Goal: Task Accomplishment & Management: Manage account settings

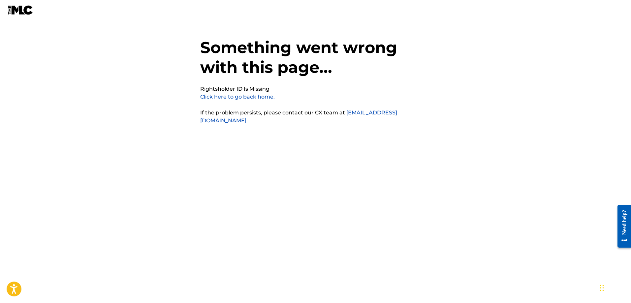
click at [249, 98] on link "Click here to go back home." at bounding box center [237, 97] width 75 height 6
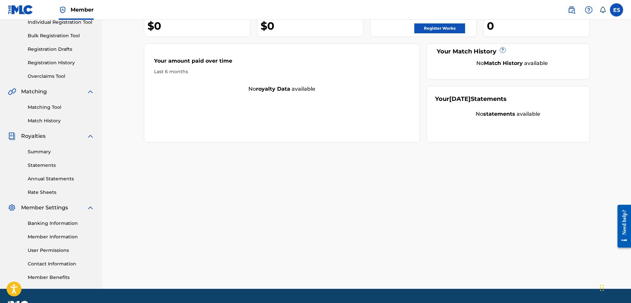
scroll to position [106, 0]
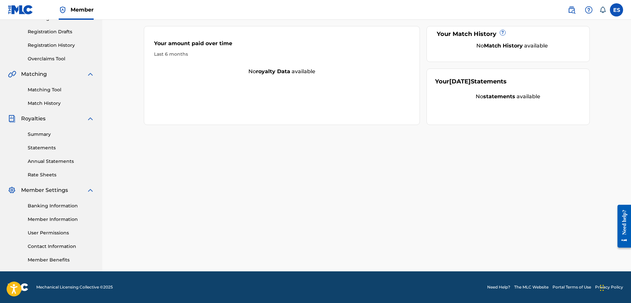
click at [67, 221] on link "Member Information" at bounding box center [61, 219] width 67 height 7
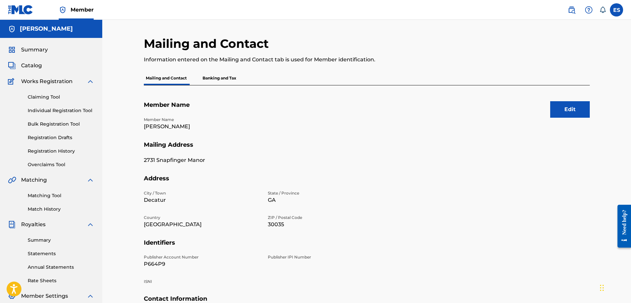
click at [573, 106] on button "Edit" at bounding box center [570, 109] width 40 height 16
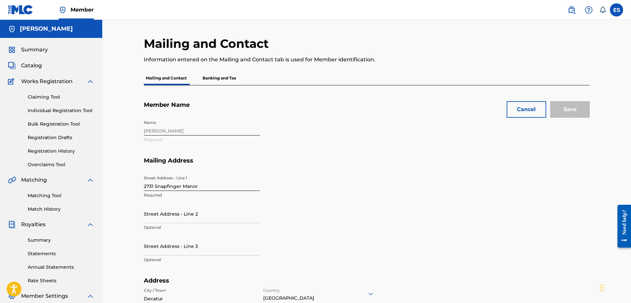
click at [214, 127] on div "Name Edward C Stephens Jr Required" at bounding box center [264, 137] width 240 height 40
click at [196, 131] on div "Name Edward C Stephens Jr Required" at bounding box center [264, 137] width 240 height 40
click at [205, 139] on div "Name Edward C Stephens Jr Required" at bounding box center [264, 137] width 240 height 40
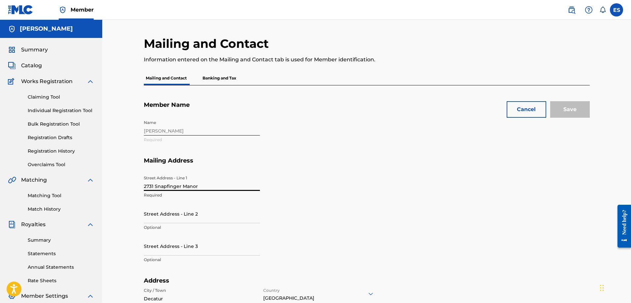
click at [212, 182] on input "2731 Snapfinger Manor" at bounding box center [202, 181] width 116 height 19
click at [461, 230] on section "Mailing Address Street Address - Line 1 2731 Snapfinger Manor Required Street A…" at bounding box center [367, 217] width 446 height 120
click at [238, 182] on input "2731 Snapfinger Manor" at bounding box center [202, 181] width 116 height 19
click at [452, 228] on section "Mailing Address Street Address - Line 1 2731 Snapfinger Manor Required Street A…" at bounding box center [367, 217] width 446 height 120
click at [217, 125] on div "Name Edward C Stephens Jr Required" at bounding box center [264, 137] width 240 height 40
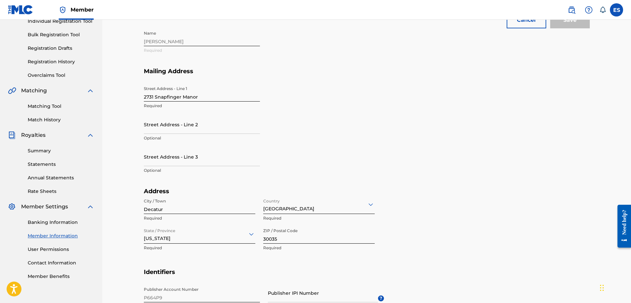
scroll to position [99, 0]
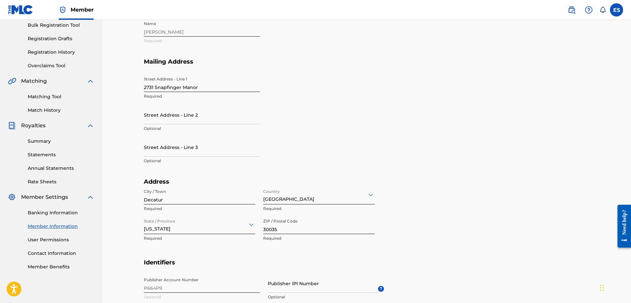
click at [56, 212] on link "Banking Information" at bounding box center [61, 212] width 67 height 7
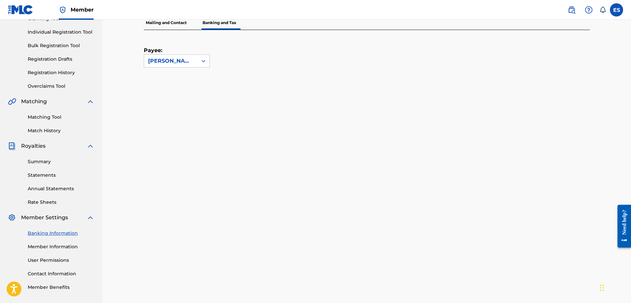
scroll to position [33, 0]
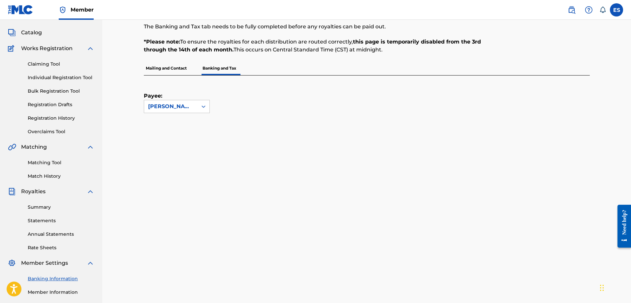
click at [39, 175] on link "Match History" at bounding box center [61, 176] width 67 height 7
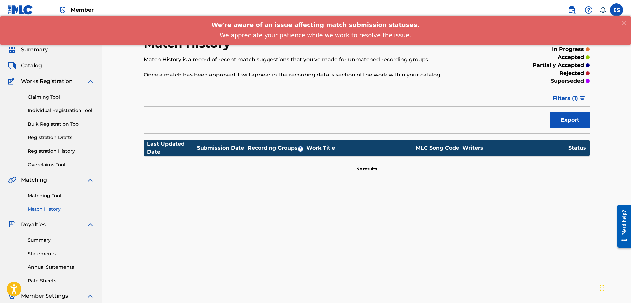
click at [54, 166] on link "Overclaims Tool" at bounding box center [61, 164] width 67 height 7
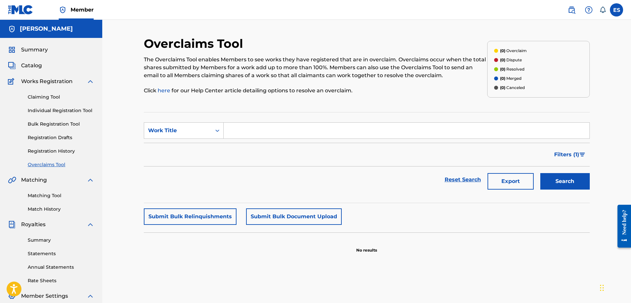
click at [51, 154] on link "Registration History" at bounding box center [61, 151] width 67 height 7
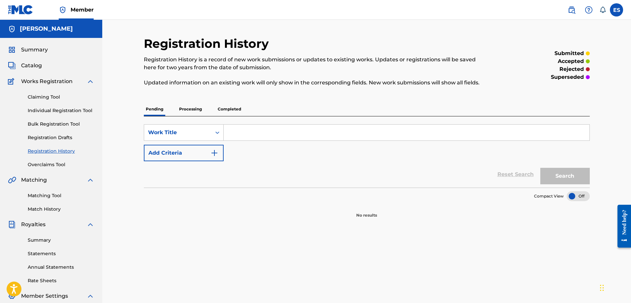
click at [58, 167] on link "Overclaims Tool" at bounding box center [61, 164] width 67 height 7
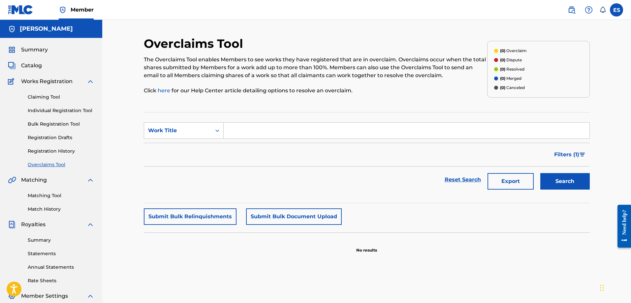
click at [59, 151] on link "Registration History" at bounding box center [61, 151] width 67 height 7
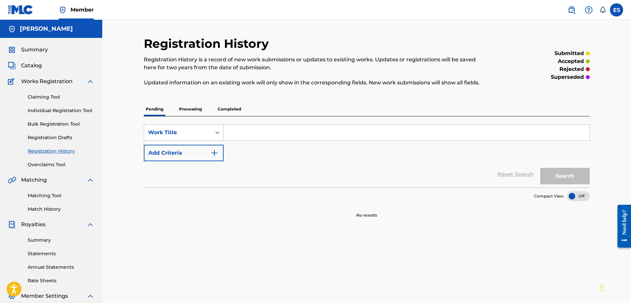
click at [61, 139] on link "Registration Drafts" at bounding box center [61, 137] width 67 height 7
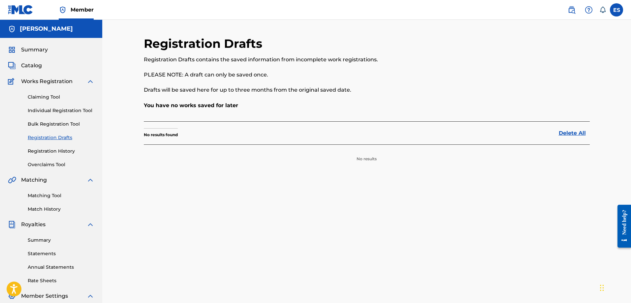
click at [66, 123] on link "Bulk Registration Tool" at bounding box center [61, 124] width 67 height 7
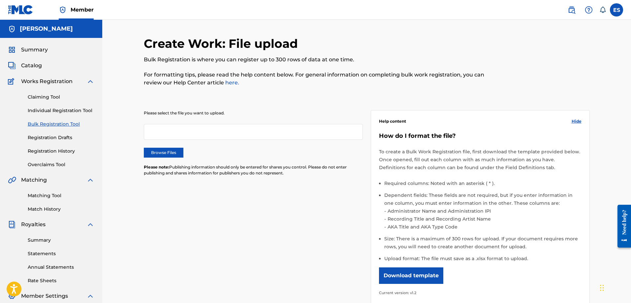
click at [60, 115] on div "Claiming Tool Individual Registration Tool Bulk Registration Tool Registration …" at bounding box center [51, 126] width 86 height 83
click at [61, 113] on link "Individual Registration Tool" at bounding box center [61, 110] width 67 height 7
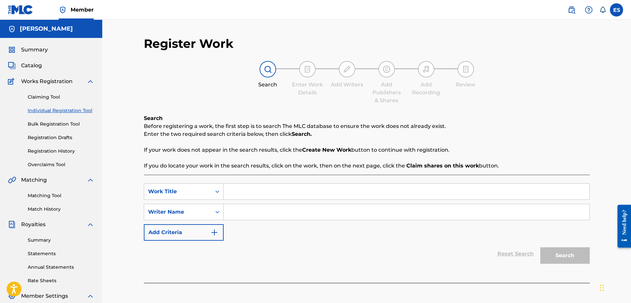
click at [49, 97] on link "Claiming Tool" at bounding box center [61, 97] width 67 height 7
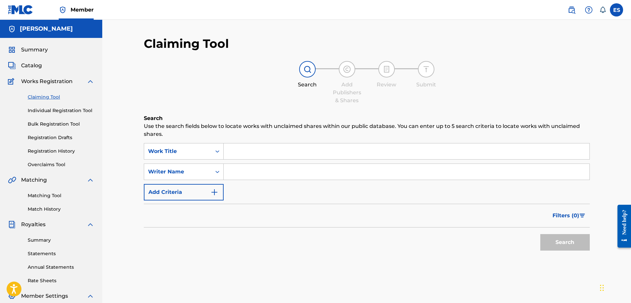
click at [31, 66] on span "Catalog" at bounding box center [31, 66] width 21 height 8
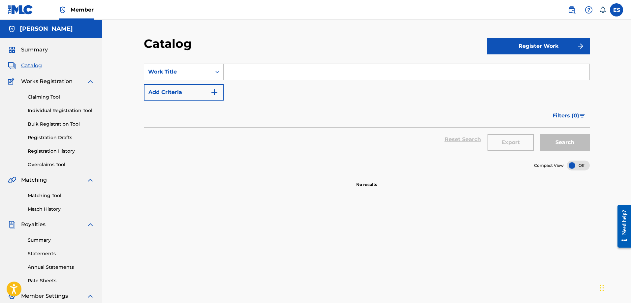
click at [34, 50] on span "Summary" at bounding box center [34, 50] width 27 height 8
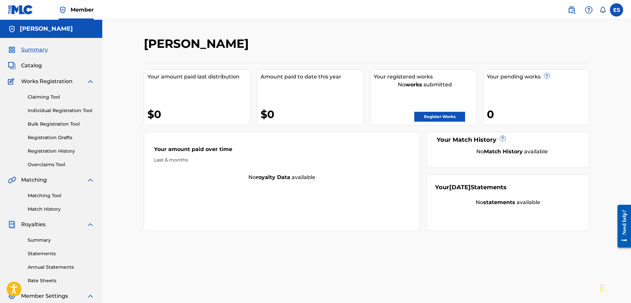
click at [315, 240] on div "Edward C Stephens Jr Your amount paid last distribution $0 Amount paid to date …" at bounding box center [367, 206] width 462 height 341
click at [480, 198] on div "Your September 2025 Statements No statements available" at bounding box center [508, 203] width 163 height 56
click at [515, 156] on div "Your Match History ? No Match History available" at bounding box center [508, 150] width 163 height 36
click at [386, 70] on div "Your registered works No works submitted Register Works" at bounding box center [423, 97] width 107 height 56
click at [310, 48] on div "Edward C Stephens Jr" at bounding box center [315, 45] width 343 height 19
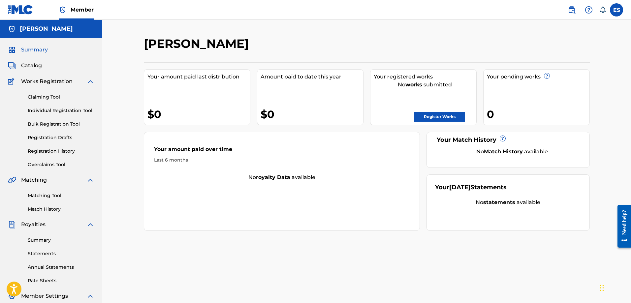
click at [54, 31] on h5 "Edward C Stephens Jr" at bounding box center [46, 29] width 53 height 8
click at [40, 50] on span "Summary" at bounding box center [34, 50] width 27 height 8
click at [34, 67] on span "Catalog" at bounding box center [31, 66] width 21 height 8
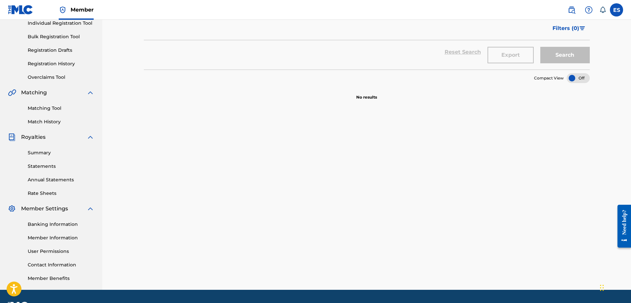
scroll to position [99, 0]
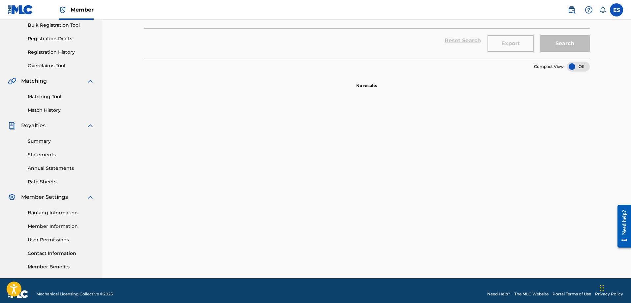
click at [51, 196] on span "Member Settings" at bounding box center [44, 197] width 47 height 8
click at [76, 228] on link "Member Information" at bounding box center [61, 226] width 67 height 7
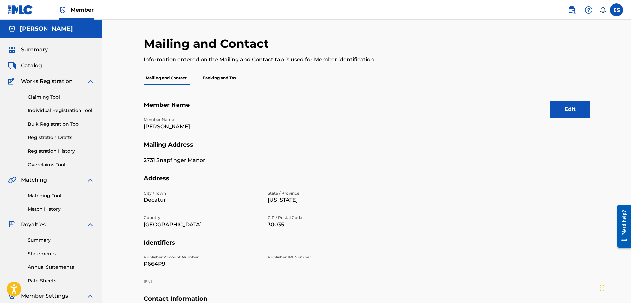
click at [570, 108] on button "Edit" at bounding box center [570, 109] width 40 height 16
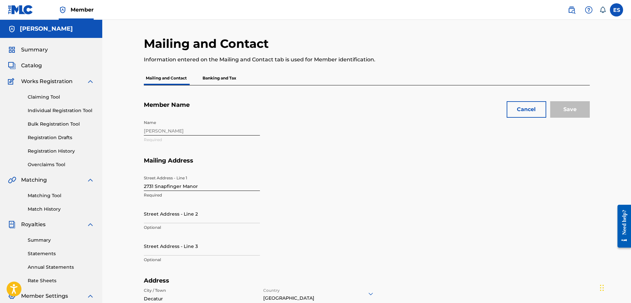
click at [530, 107] on button "Cancel" at bounding box center [527, 109] width 40 height 16
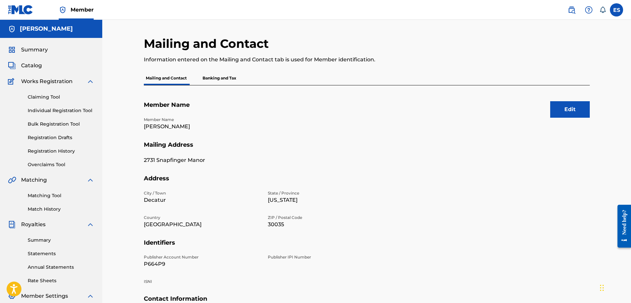
click at [221, 79] on p "Banking and Tax" at bounding box center [220, 78] width 38 height 14
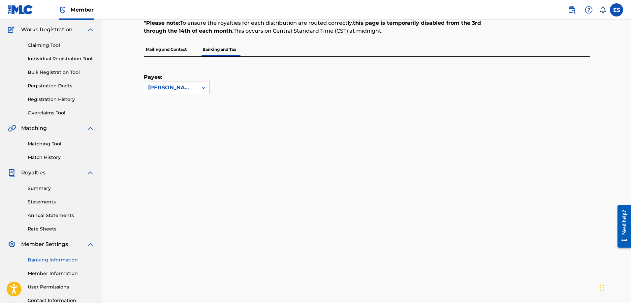
scroll to position [132, 0]
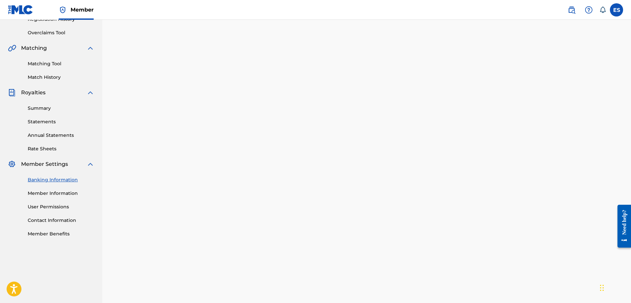
click at [55, 191] on link "Member Information" at bounding box center [61, 193] width 67 height 7
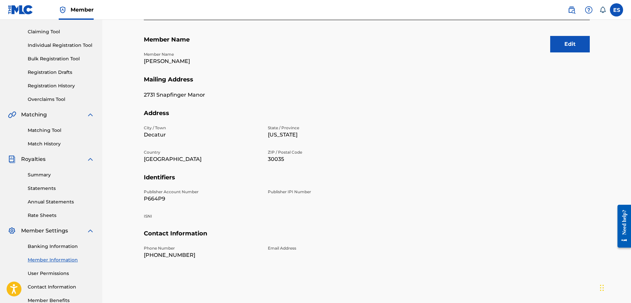
scroll to position [66, 0]
click at [61, 205] on div "Summary Statements Annual Statements Rate Sheets" at bounding box center [51, 191] width 86 height 56
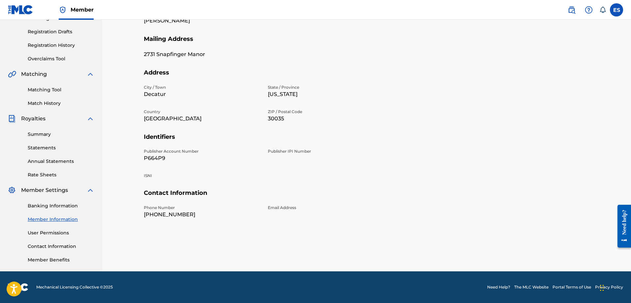
click at [57, 231] on link "User Permissions" at bounding box center [61, 233] width 67 height 7
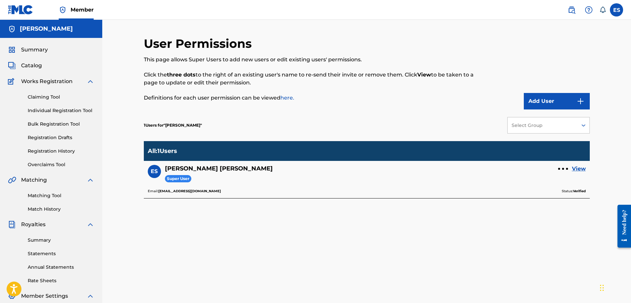
click at [578, 168] on link "View" at bounding box center [579, 169] width 14 height 8
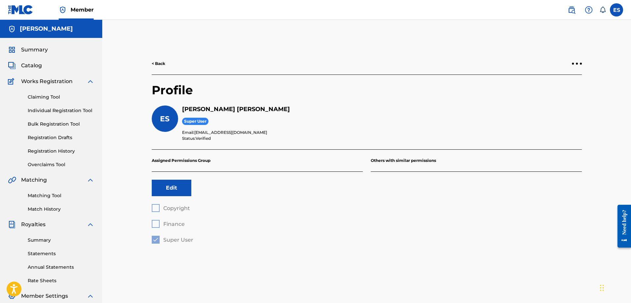
click at [177, 186] on button "Edit" at bounding box center [172, 188] width 40 height 16
click at [179, 191] on button "Cancel" at bounding box center [172, 188] width 40 height 16
click at [192, 160] on p "Assigned Permissions Group" at bounding box center [257, 161] width 211 height 22
click at [221, 160] on p "Assigned Permissions Group" at bounding box center [257, 161] width 211 height 22
click at [157, 65] on link "< Back" at bounding box center [159, 64] width 14 height 6
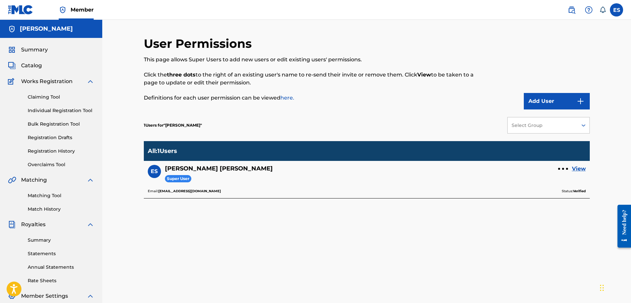
click at [553, 99] on button "Add User" at bounding box center [557, 101] width 66 height 16
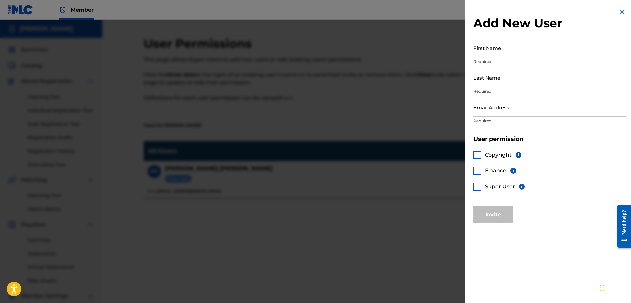
click at [505, 55] on input "First Name" at bounding box center [549, 48] width 153 height 19
click at [504, 49] on input "First Name" at bounding box center [549, 48] width 153 height 19
type input "Gardy"
click at [497, 80] on input "Last Name" at bounding box center [549, 77] width 153 height 19
type input "Crow"
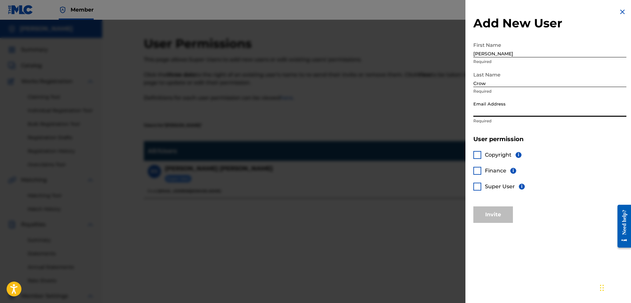
click at [526, 110] on input "Email Address" at bounding box center [549, 107] width 153 height 19
type input "[EMAIL_ADDRESS][DOMAIN_NAME]"
click at [550, 241] on div "Add New User First Name Gardy Required Last Name Crow Required Email Address pr…" at bounding box center [549, 151] width 169 height 303
click at [477, 185] on div at bounding box center [477, 187] width 8 height 8
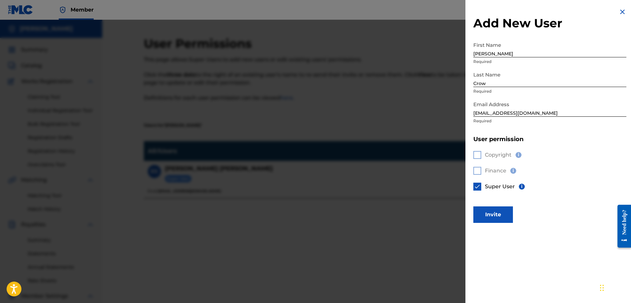
drag, startPoint x: 501, startPoint y: 216, endPoint x: 561, endPoint y: 249, distance: 68.7
click at [561, 249] on div "Add New User First Name Gardy Required Last Name Crow Required Email Address pr…" at bounding box center [549, 151] width 169 height 303
click at [494, 214] on button "Invite" at bounding box center [493, 215] width 40 height 16
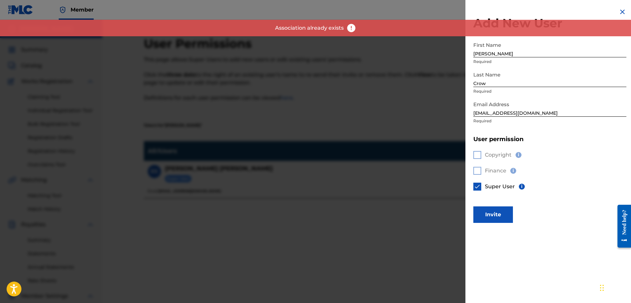
click at [545, 212] on div "Add New User First Name Gardy Required Last Name Crow Required Email Address pr…" at bounding box center [549, 115] width 169 height 231
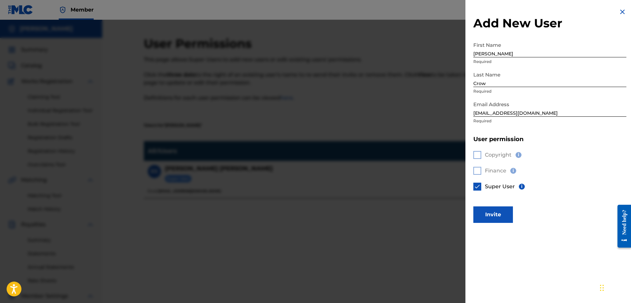
click at [479, 189] on img at bounding box center [477, 186] width 7 height 7
click at [619, 13] on img at bounding box center [623, 12] width 8 height 8
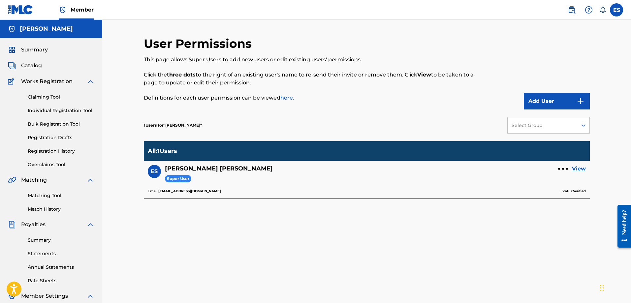
click at [177, 178] on span "Super User" at bounding box center [178, 179] width 26 height 8
click at [153, 173] on span "ES" at bounding box center [154, 172] width 7 height 8
click at [209, 188] on div "ES Edward Stephens Jr Super User" at bounding box center [212, 176] width 129 height 23
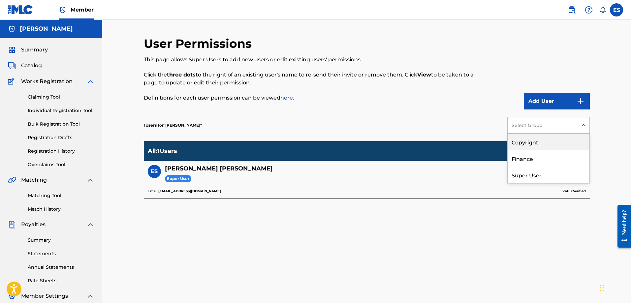
click at [583, 130] on div at bounding box center [584, 125] width 12 height 12
click at [578, 127] on div at bounding box center [584, 125] width 12 height 12
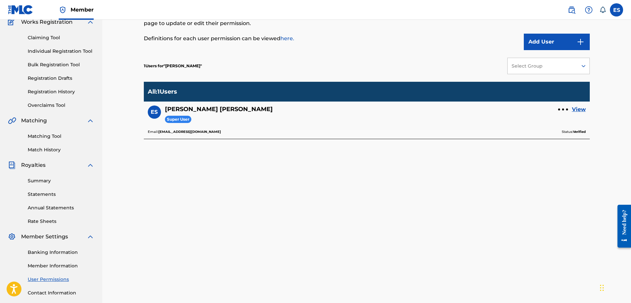
scroll to position [106, 0]
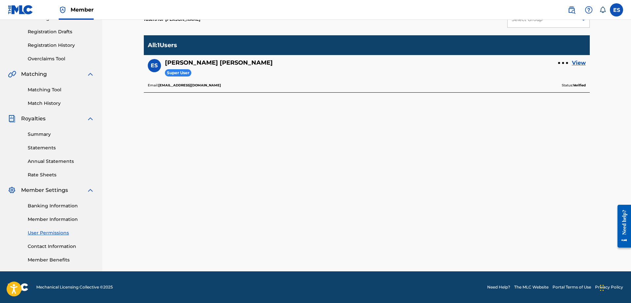
click at [47, 259] on link "Member Benefits" at bounding box center [61, 260] width 67 height 7
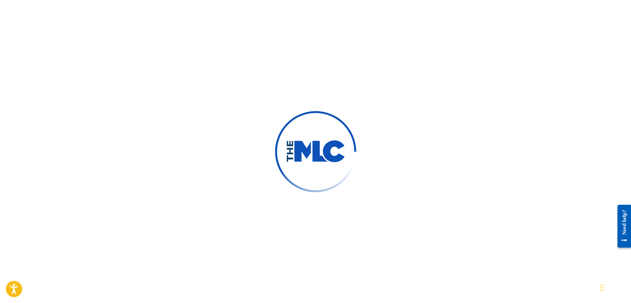
click at [19, 287] on button "Open accessiBe: accessibility options, statement and help" at bounding box center [14, 289] width 16 height 16
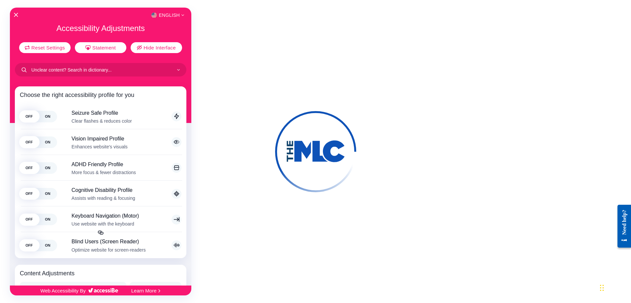
click at [232, 101] on div at bounding box center [315, 151] width 631 height 303
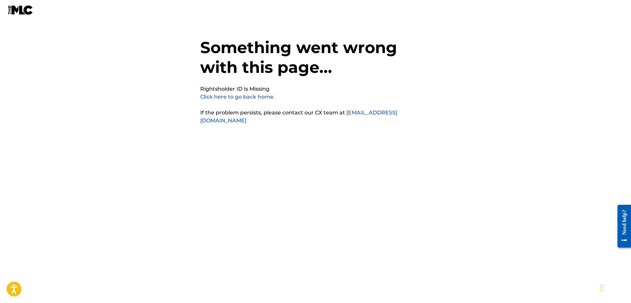
click at [247, 97] on link "Click here to go back home." at bounding box center [237, 97] width 75 height 6
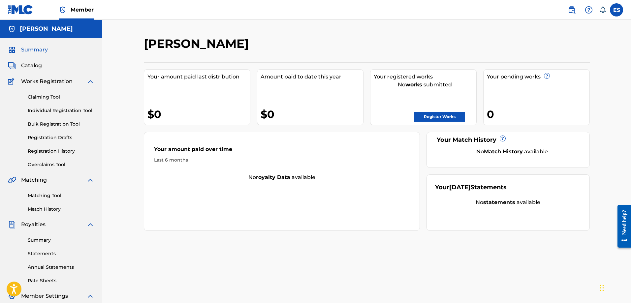
click at [615, 10] on label at bounding box center [616, 9] width 13 height 13
click at [617, 10] on input "ES [PERSON_NAME] [EMAIL_ADDRESS][DOMAIN_NAME] Notification Preferences Profile …" at bounding box center [617, 10] width 0 height 0
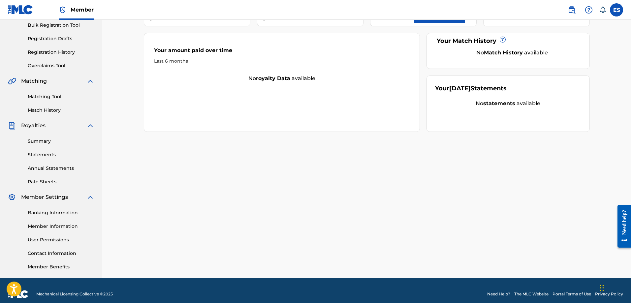
scroll to position [106, 0]
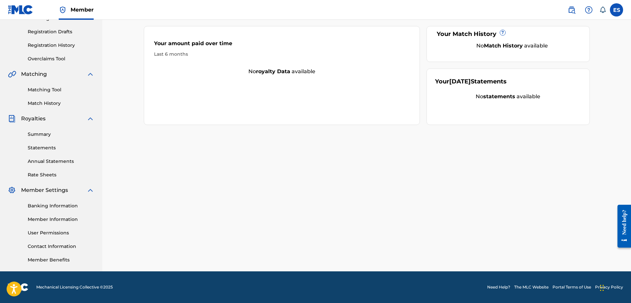
click at [59, 247] on link "Contact Information" at bounding box center [61, 246] width 67 height 7
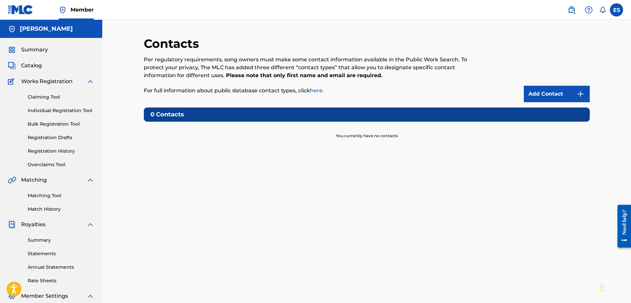
click at [575, 94] on link "Add Contact" at bounding box center [557, 94] width 66 height 16
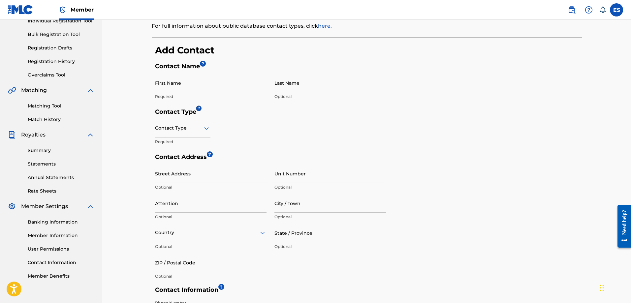
scroll to position [99, 0]
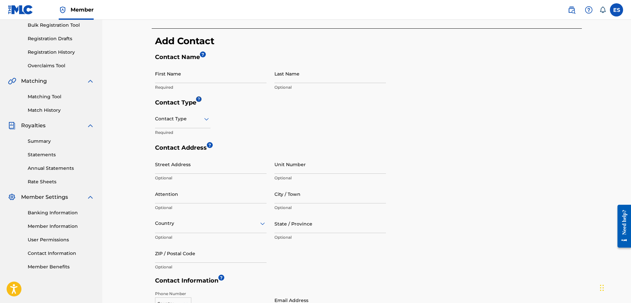
click at [211, 119] on div "Contact Type Required" at bounding box center [270, 127] width 231 height 35
click at [203, 118] on icon at bounding box center [207, 119] width 8 height 8
click at [250, 125] on div "Contact Type Required" at bounding box center [270, 127] width 231 height 35
drag, startPoint x: 59, startPoint y: 222, endPoint x: 58, endPoint y: 226, distance: 3.7
click at [59, 224] on div "Banking Information Member Information User Permissions Contact Information Mem…" at bounding box center [51, 235] width 86 height 69
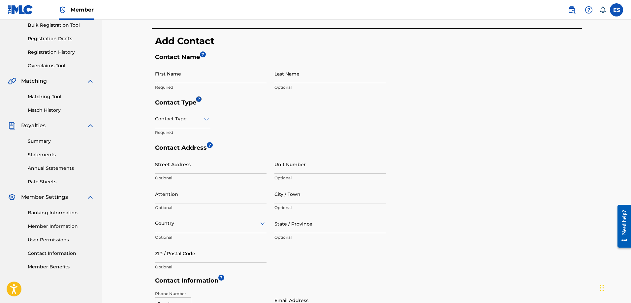
click at [65, 210] on link "Banking Information" at bounding box center [61, 212] width 67 height 7
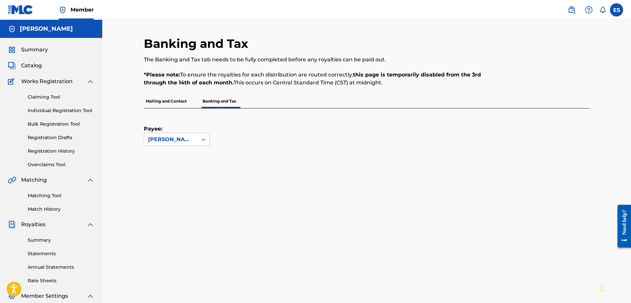
click at [29, 5] on link at bounding box center [20, 9] width 25 height 19
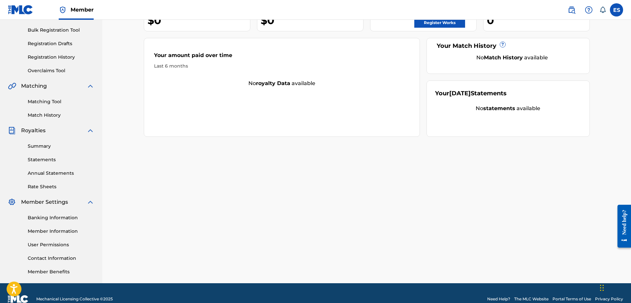
scroll to position [106, 0]
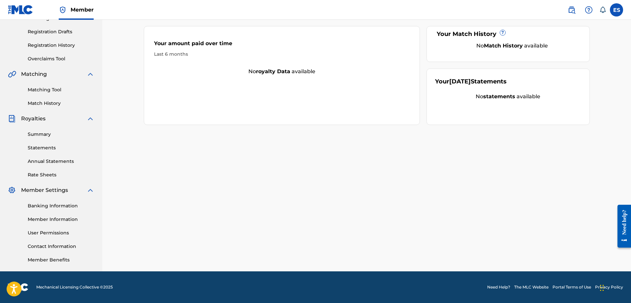
click at [495, 288] on link "Need Help?" at bounding box center [498, 287] width 23 height 6
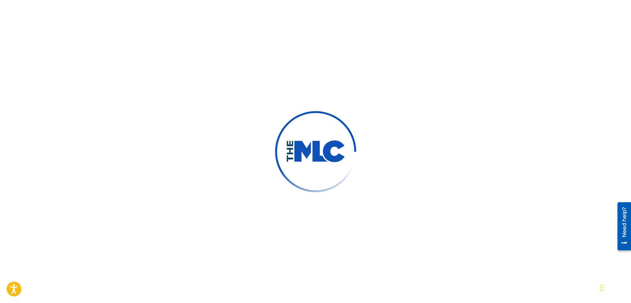
click at [629, 227] on div "Need help?" at bounding box center [625, 226] width 14 height 48
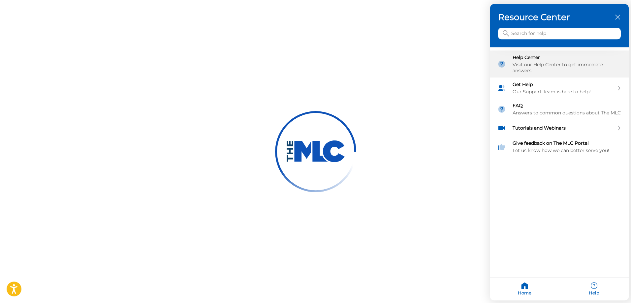
click at [554, 72] on div "Visit our Help Center to get immediate answers" at bounding box center [567, 68] width 109 height 12
